Goal: Information Seeking & Learning: Learn about a topic

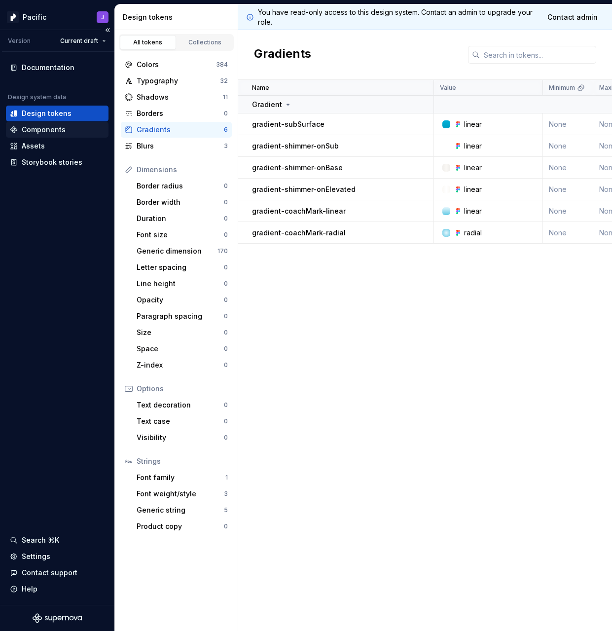
click at [66, 123] on div "Components" at bounding box center [57, 130] width 103 height 16
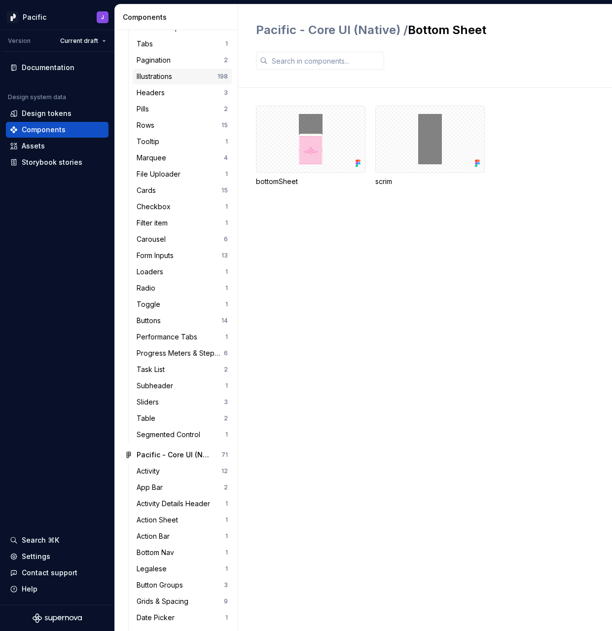
scroll to position [337, 0]
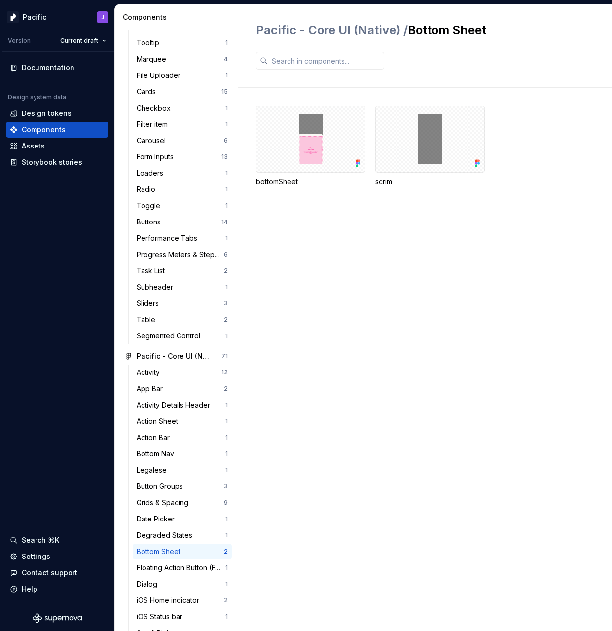
click at [199, 552] on div "Bottom Sheet" at bounding box center [180, 552] width 87 height 10
click at [304, 160] on div at bounding box center [311, 139] width 110 height 67
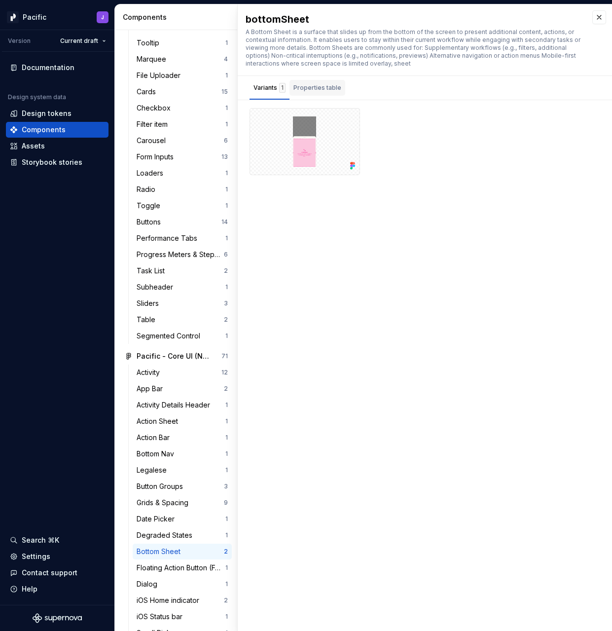
click at [326, 89] on div "Properties table" at bounding box center [318, 88] width 48 height 10
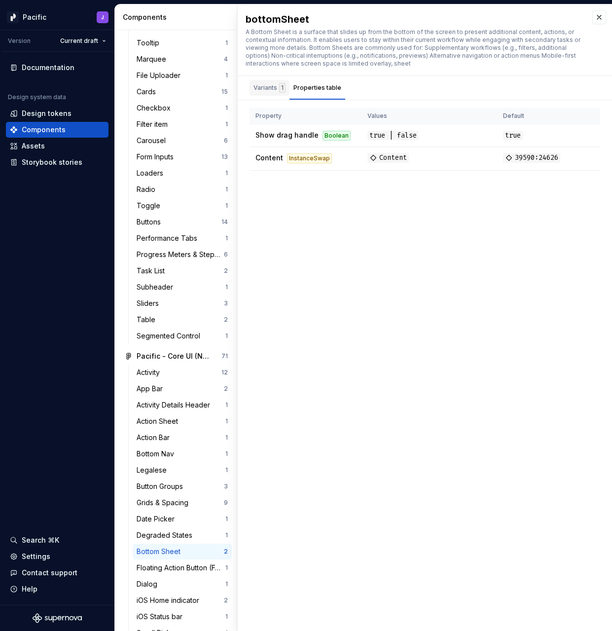
click at [269, 89] on div "Variants 1" at bounding box center [270, 88] width 32 height 10
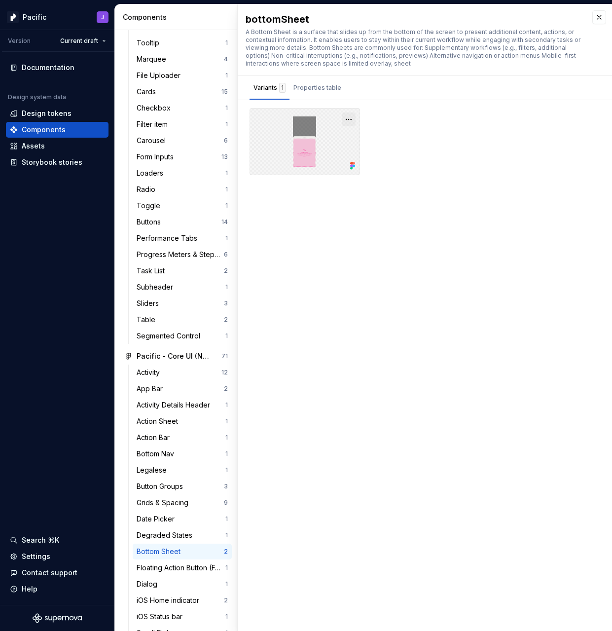
click at [352, 121] on button "button" at bounding box center [349, 119] width 14 height 14
click at [342, 142] on div "Open in [GEOGRAPHIC_DATA]" at bounding box center [317, 149] width 64 height 30
